Goal: Check status: Check status

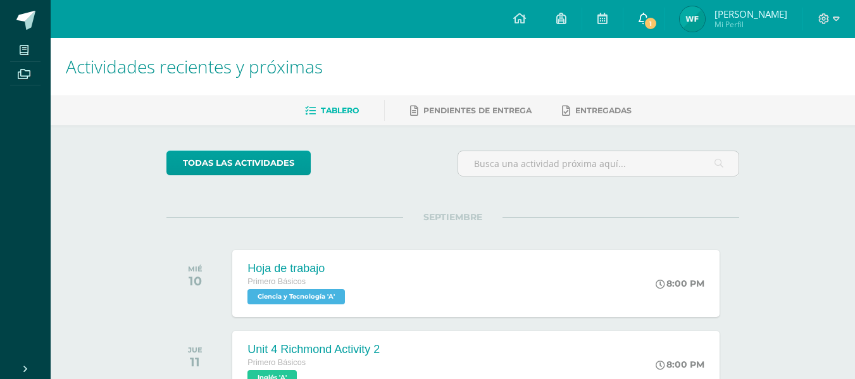
click at [640, 12] on span at bounding box center [644, 19] width 10 height 14
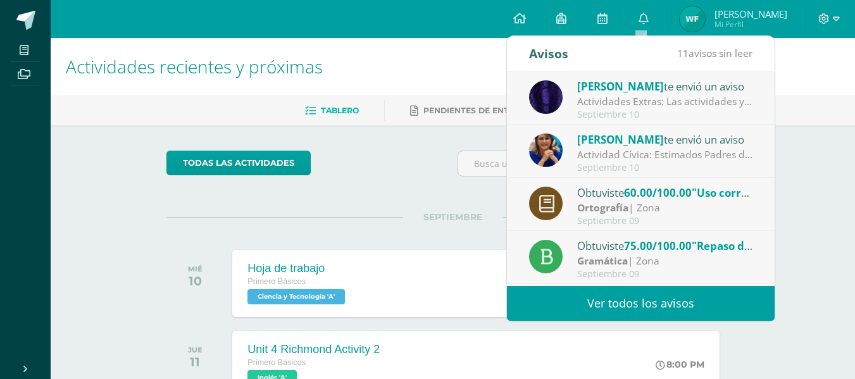
click at [634, 101] on div "Actividades Extras: Las actividades ya estan asignadas en la plataforma [PERSON…" at bounding box center [665, 101] width 176 height 15
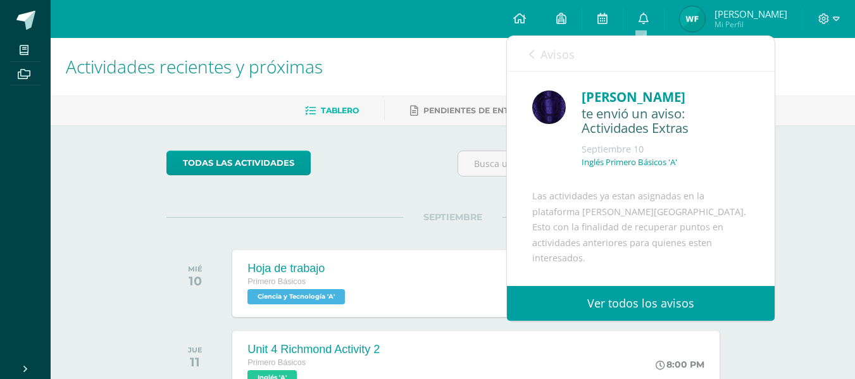
click at [572, 66] on link "Avisos" at bounding box center [552, 54] width 46 height 36
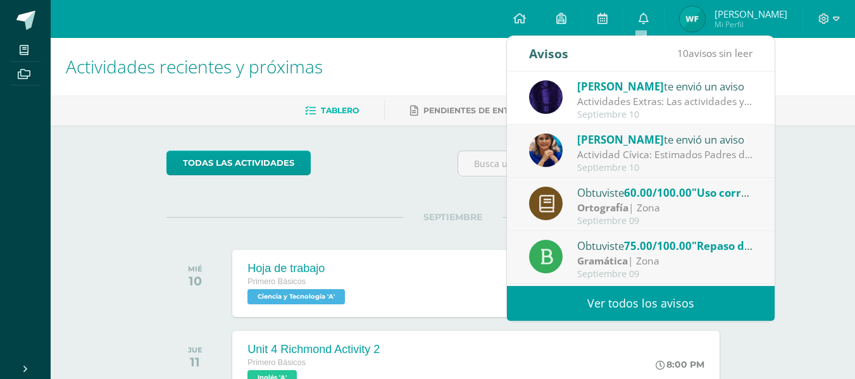
click at [608, 132] on span "[PERSON_NAME]" at bounding box center [620, 139] width 87 height 15
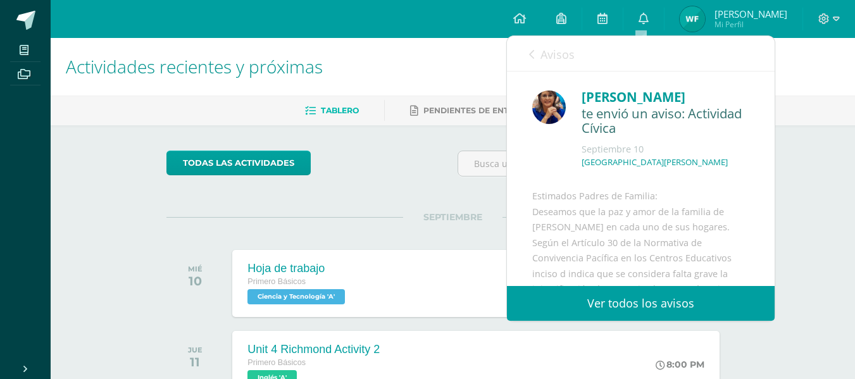
drag, startPoint x: 765, startPoint y: 116, endPoint x: 767, endPoint y: 138, distance: 22.3
click at [767, 138] on div "[PERSON_NAME] te envió un aviso: Actividad Cívica [DATE] [GEOGRAPHIC_DATA][PERS…" at bounding box center [641, 179] width 268 height 215
click at [563, 46] on link "Avisos" at bounding box center [552, 54] width 46 height 36
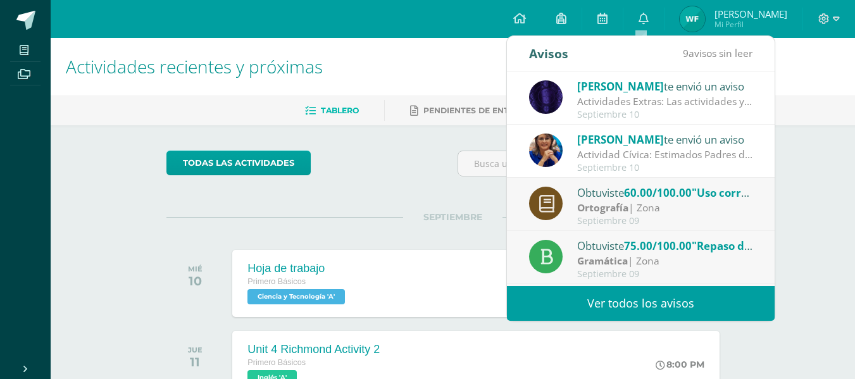
drag, startPoint x: 534, startPoint y: 94, endPoint x: 532, endPoint y: 85, distance: 9.8
click at [532, 85] on div "[PERSON_NAME] te envió un aviso Actividades Extras: Las actividades ya estan as…" at bounding box center [640, 99] width 223 height 42
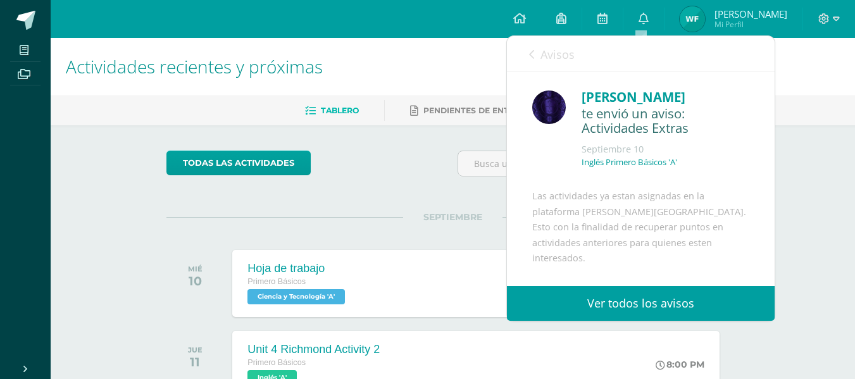
click at [535, 49] on link "Avisos" at bounding box center [552, 54] width 46 height 36
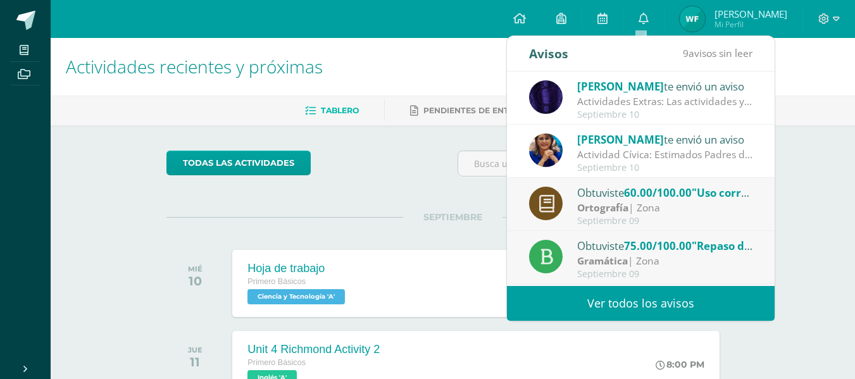
click at [537, 99] on img at bounding box center [546, 97] width 34 height 34
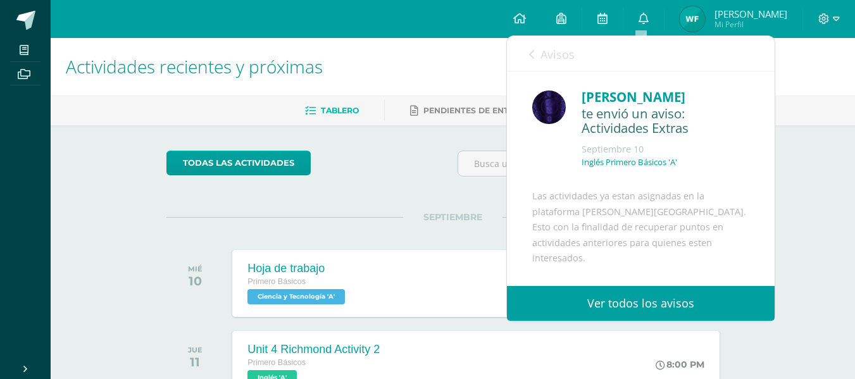
click at [552, 57] on span "Avisos" at bounding box center [557, 54] width 34 height 15
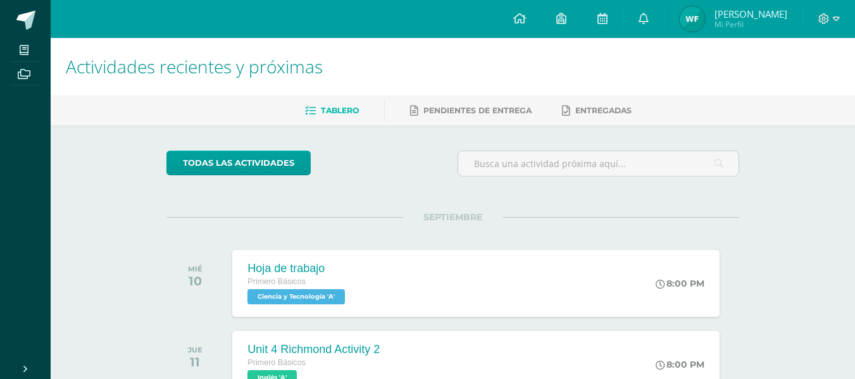
click at [442, 75] on h1 "Actividades recientes y próximas" at bounding box center [453, 67] width 774 height 58
click at [685, 31] on img at bounding box center [692, 18] width 25 height 25
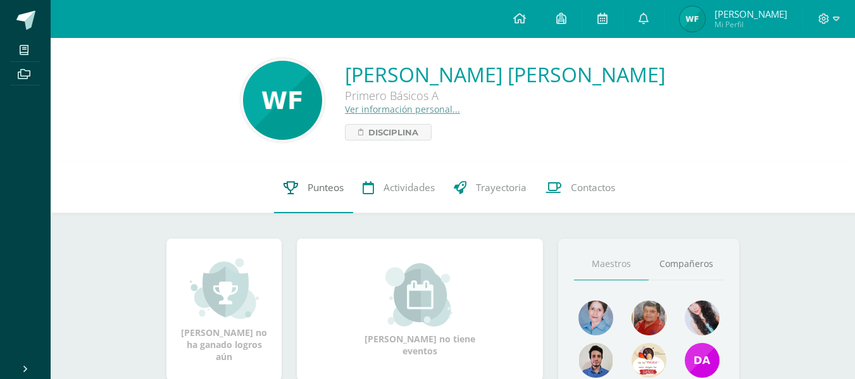
click at [320, 197] on link "Punteos" at bounding box center [313, 188] width 79 height 51
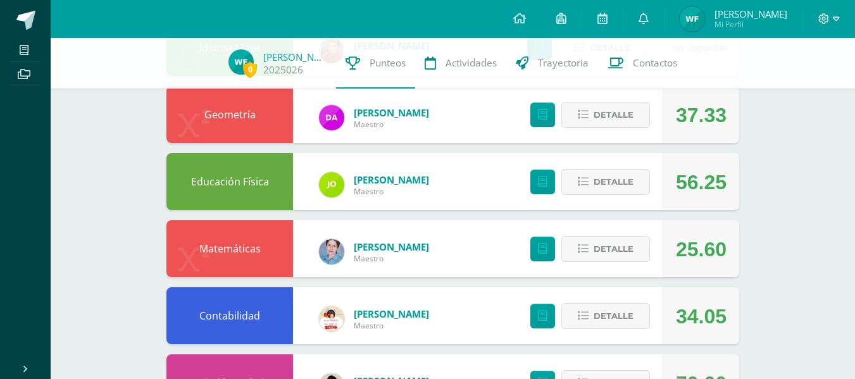
scroll to position [168, 0]
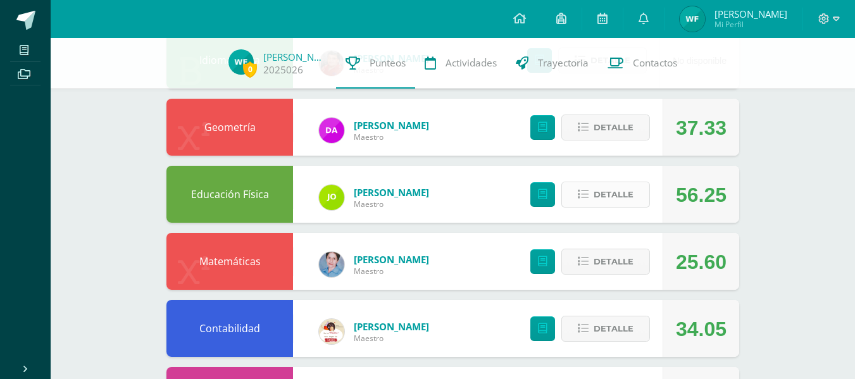
click at [617, 184] on span "Detalle" at bounding box center [614, 194] width 40 height 23
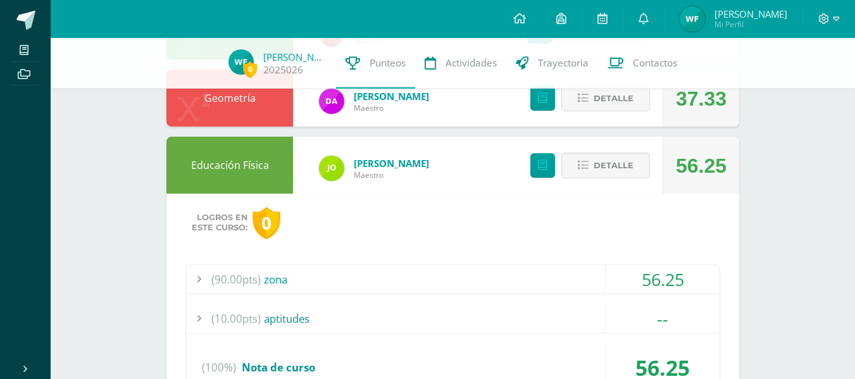
scroll to position [188, 0]
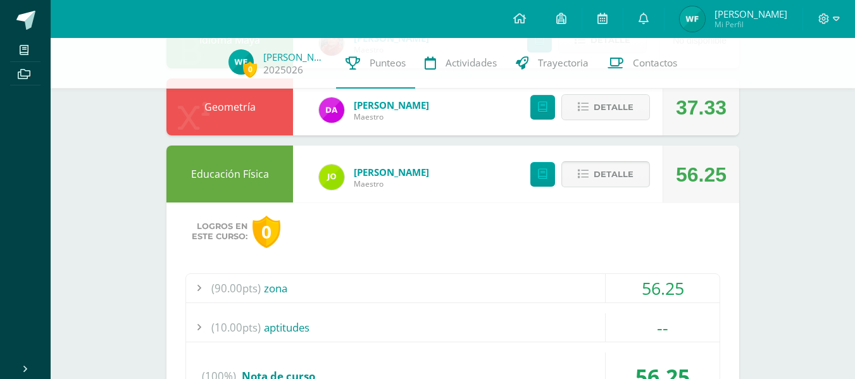
click at [615, 165] on span "Detalle" at bounding box center [614, 174] width 40 height 23
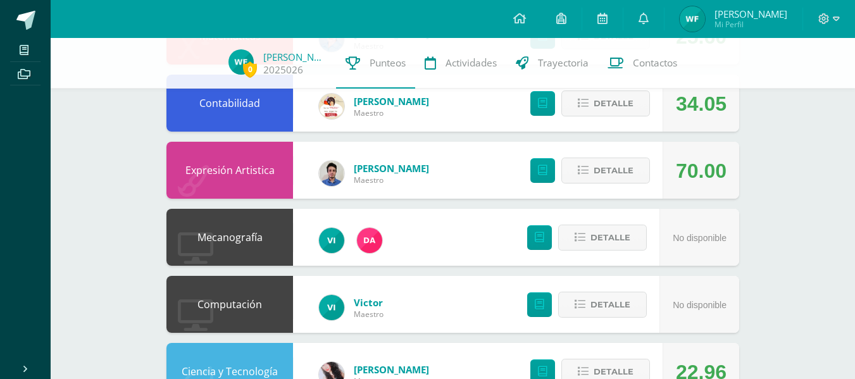
scroll to position [396, 0]
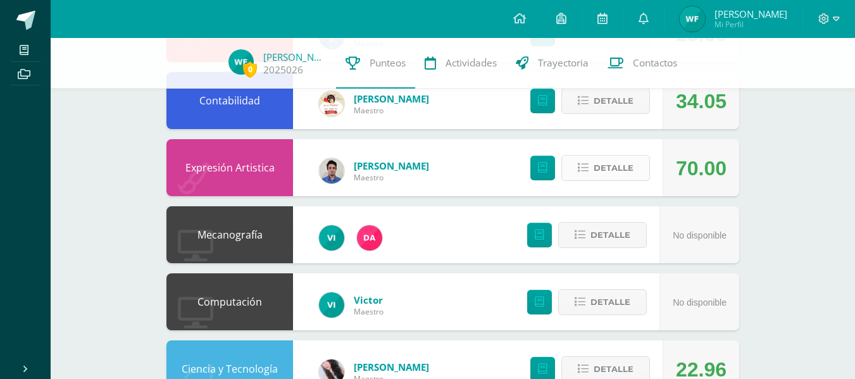
click at [586, 161] on button "Detalle" at bounding box center [605, 168] width 89 height 26
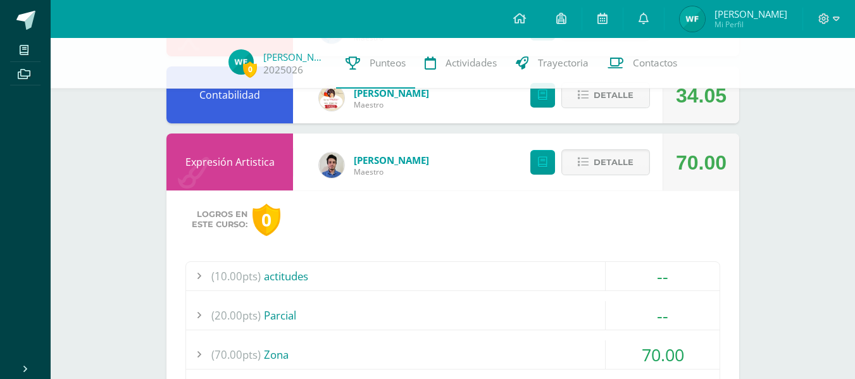
scroll to position [350, 0]
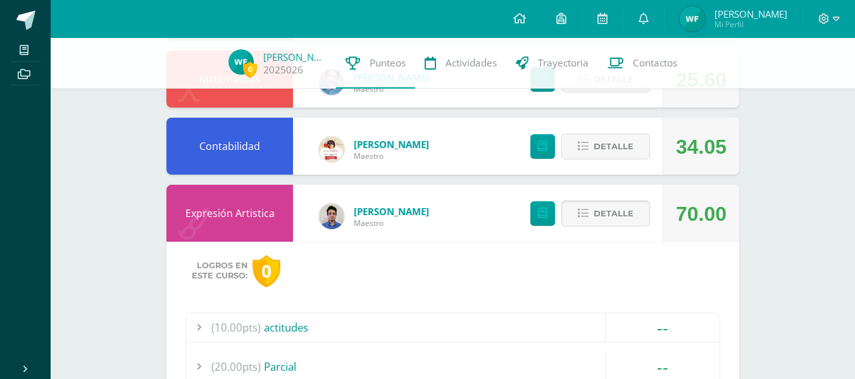
click at [627, 211] on span "Detalle" at bounding box center [614, 213] width 40 height 23
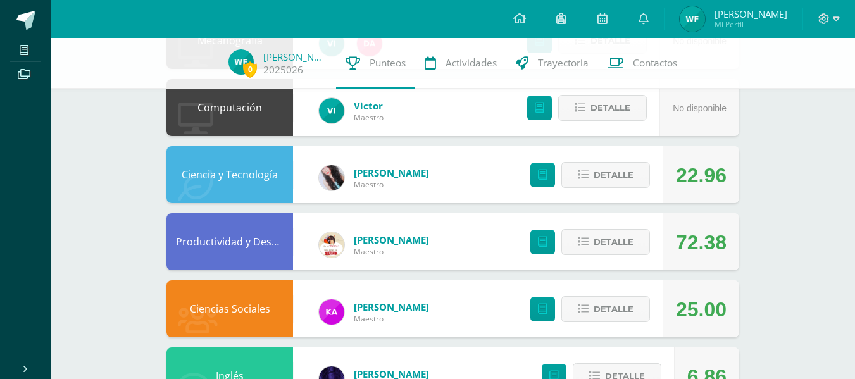
scroll to position [592, 0]
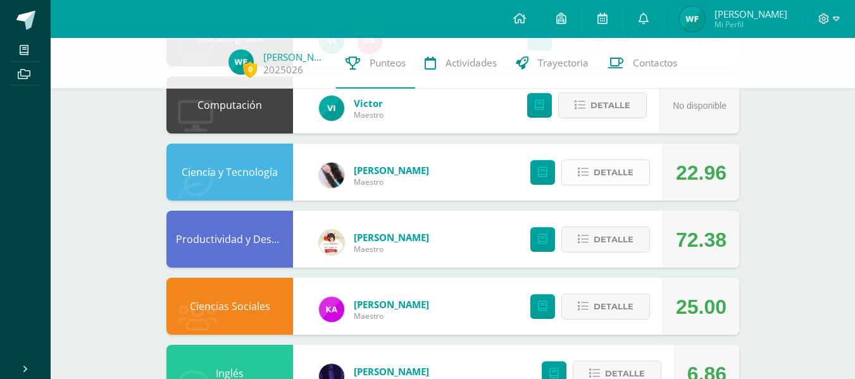
click at [644, 184] on button "Detalle" at bounding box center [605, 172] width 89 height 26
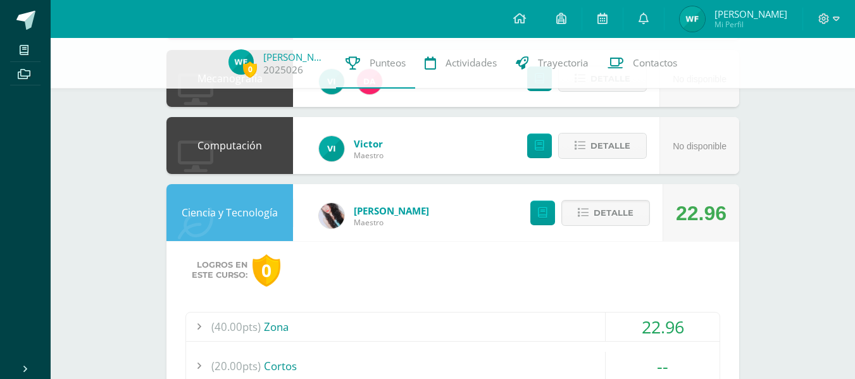
scroll to position [546, 0]
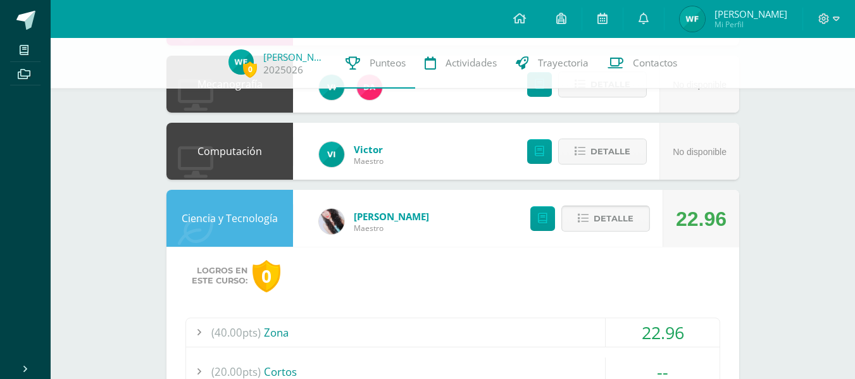
click at [637, 223] on button "Detalle" at bounding box center [605, 219] width 89 height 26
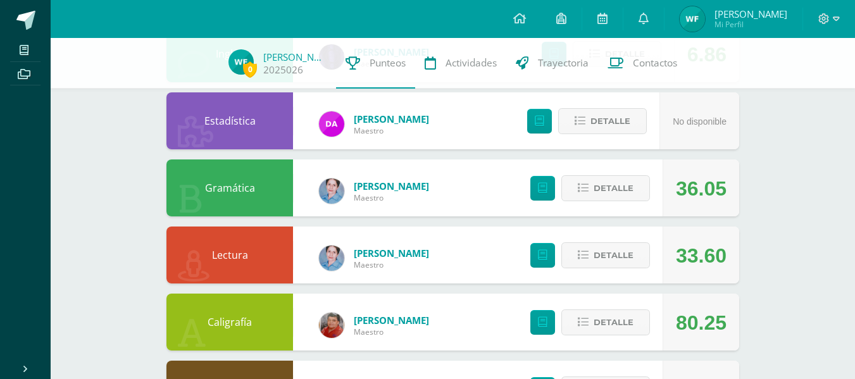
scroll to position [0, 0]
